Goal: Transaction & Acquisition: Purchase product/service

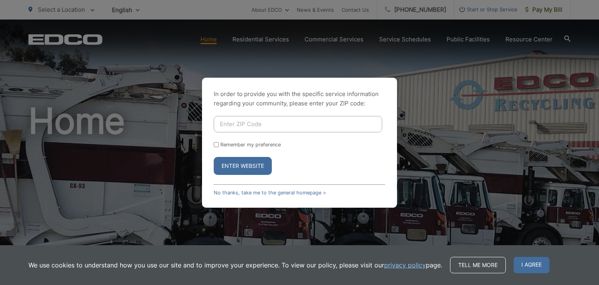
click at [399, 63] on div "In order to provide you with the specific service information regarding your co…" at bounding box center [299, 142] width 599 height 285
click at [292, 126] on input "Enter ZIP Code" at bounding box center [298, 124] width 168 height 16
type input "92020"
click at [254, 164] on button "Enter Website" at bounding box center [243, 166] width 58 height 18
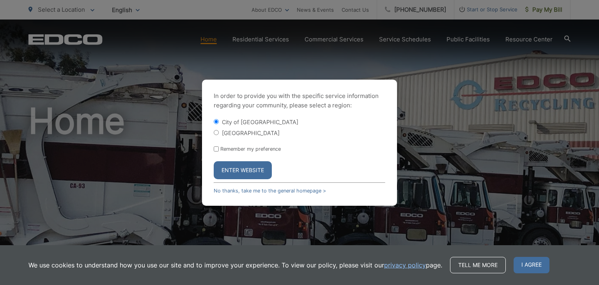
click at [254, 164] on button "Enter Website" at bounding box center [243, 170] width 58 height 18
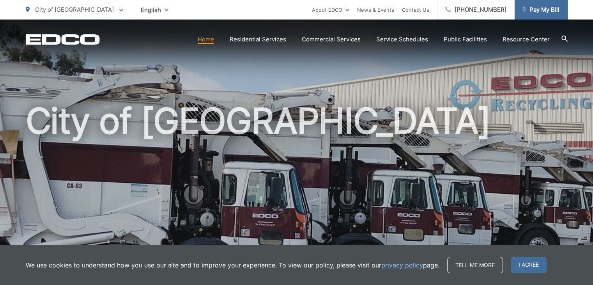
click at [540, 9] on span "Pay My Bill" at bounding box center [540, 9] width 37 height 9
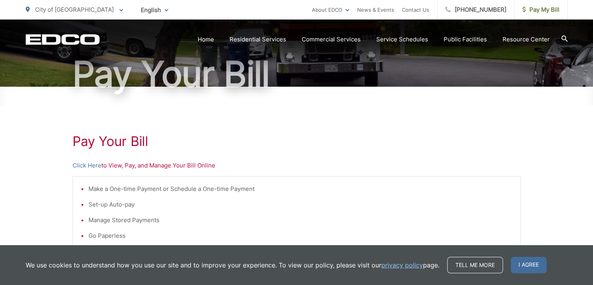
scroll to position [70, 0]
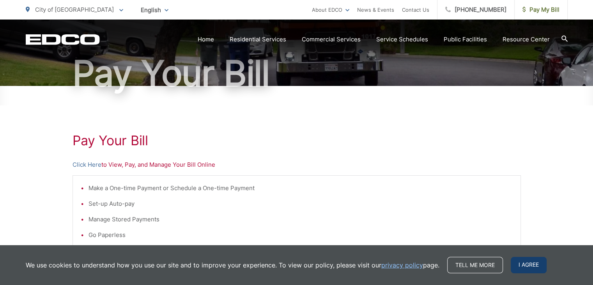
click at [538, 264] on span "I agree" at bounding box center [529, 265] width 36 height 16
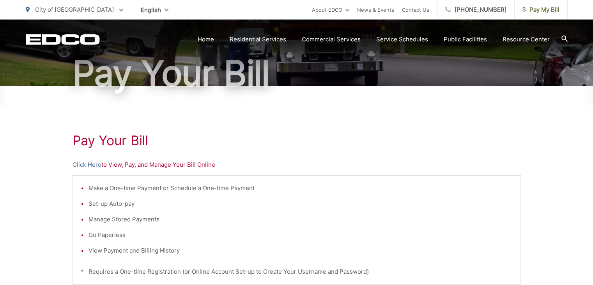
click at [117, 166] on p "Click Here to View, Pay, and Manage Your Bill Online" at bounding box center [297, 164] width 448 height 9
click at [100, 165] on link "Click Here" at bounding box center [87, 164] width 29 height 9
